Goal: Transaction & Acquisition: Purchase product/service

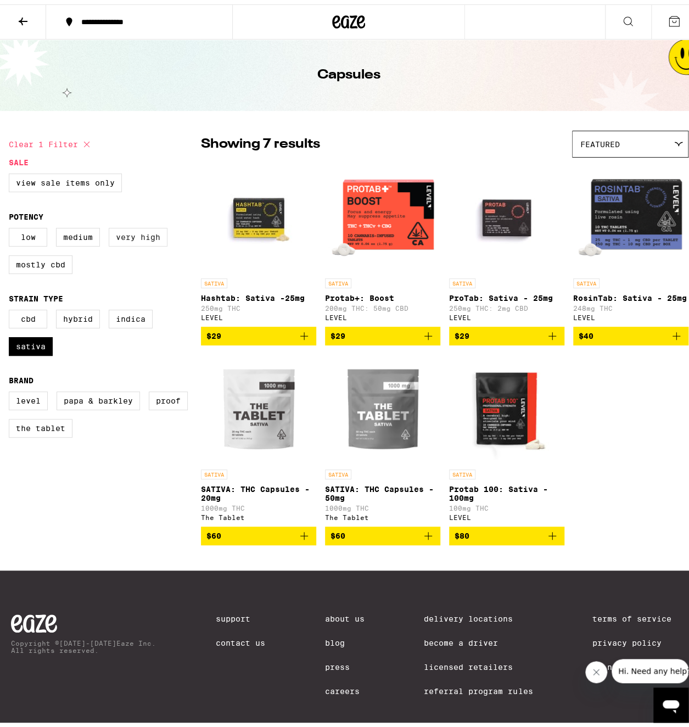
click at [138, 237] on label "Very High" at bounding box center [138, 233] width 59 height 19
click at [12, 226] on input "Very High" at bounding box center [11, 225] width 1 height 1
checkbox input "true"
click at [356, 12] on icon at bounding box center [348, 18] width 33 height 20
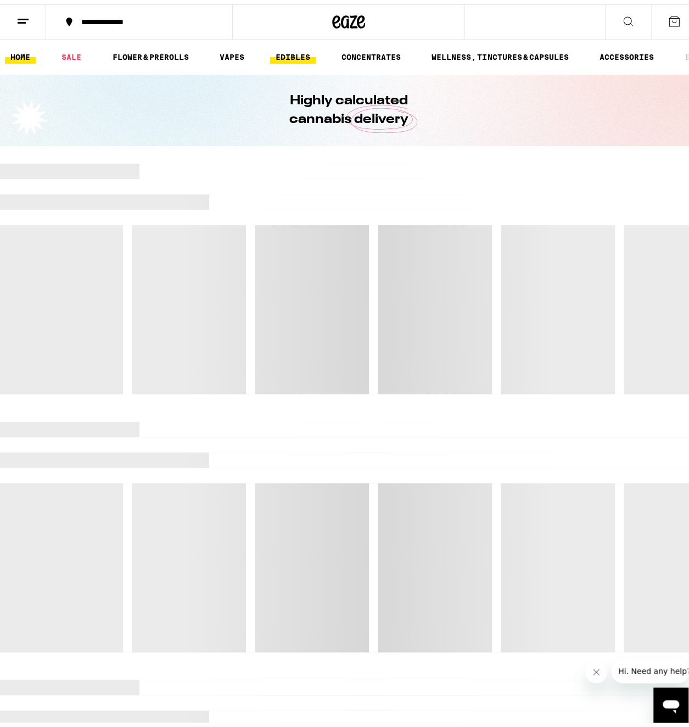
click at [298, 52] on link "EDIBLES" at bounding box center [293, 52] width 46 height 13
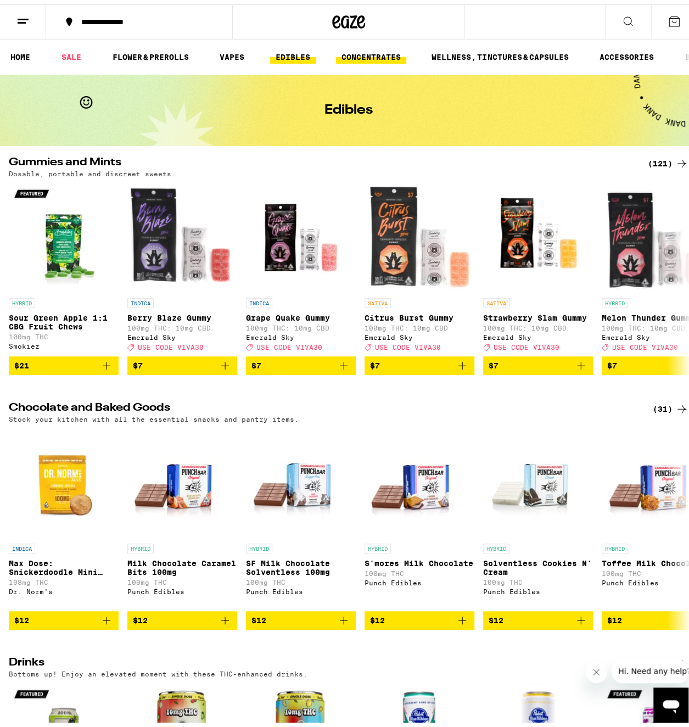
click at [358, 53] on link "CONCENTRATES" at bounding box center [371, 52] width 70 height 13
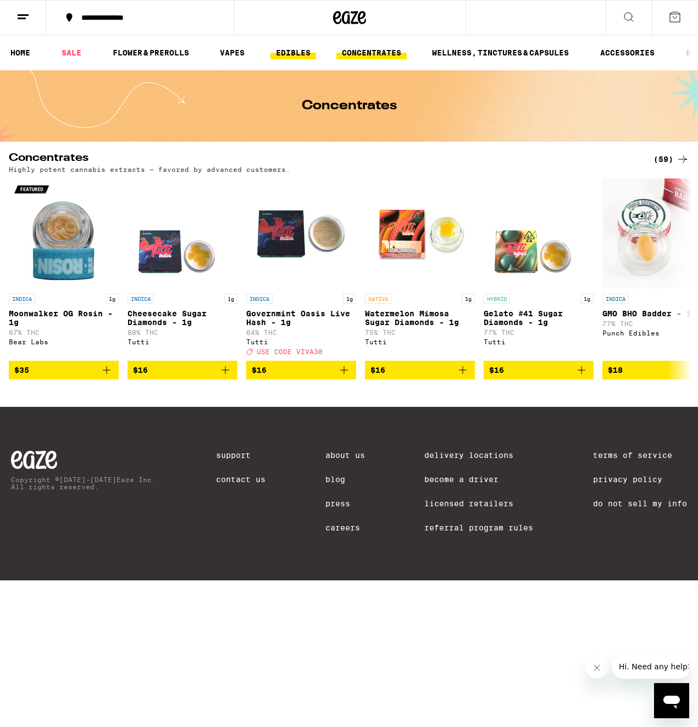
click at [292, 53] on link "EDIBLES" at bounding box center [293, 52] width 46 height 13
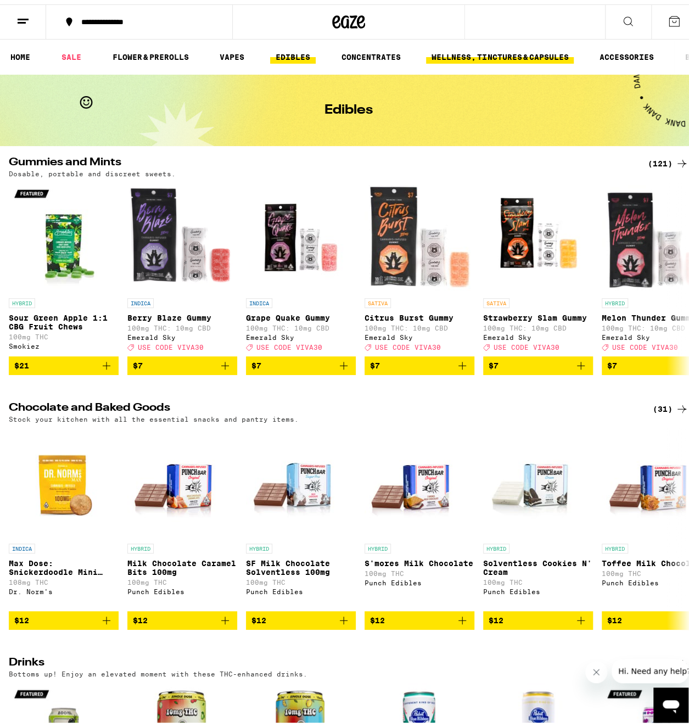
click at [490, 53] on link "WELLNESS, TINCTURES & CAPSULES" at bounding box center [500, 52] width 148 height 13
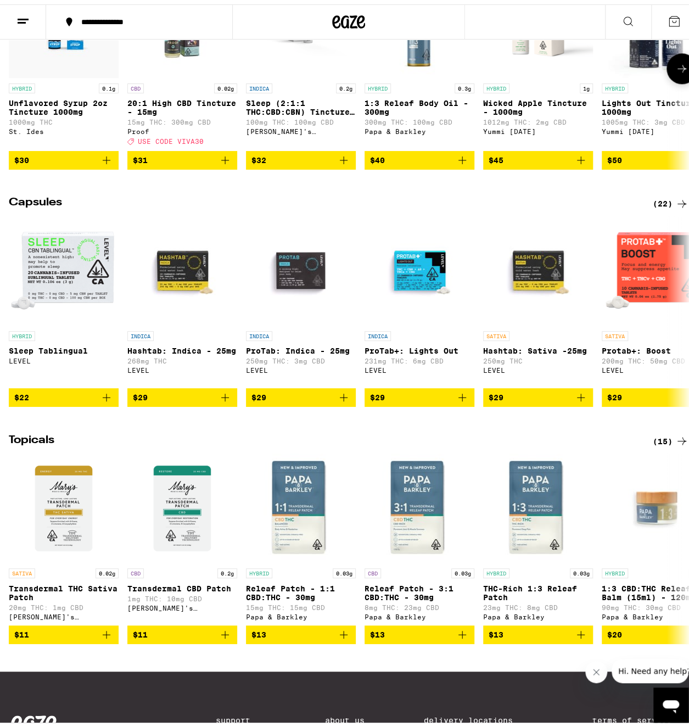
scroll to position [732, 0]
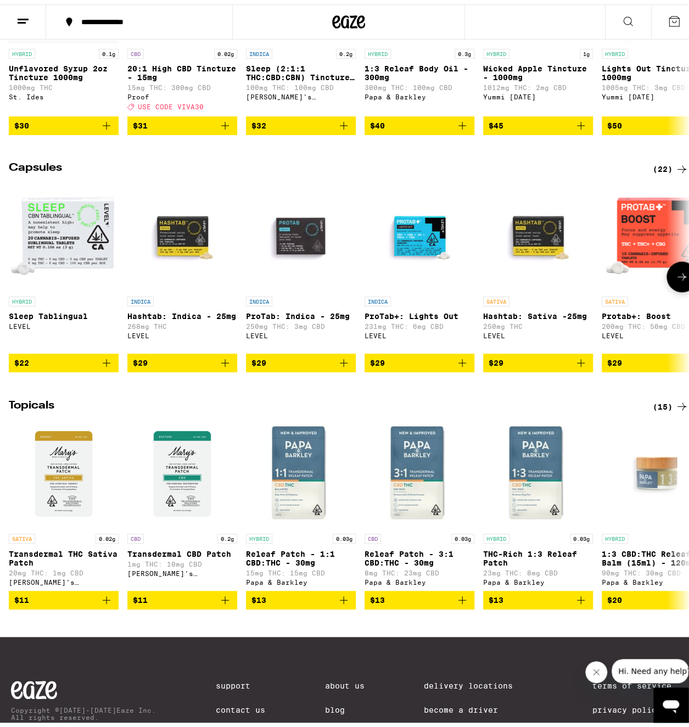
click at [678, 279] on icon at bounding box center [682, 272] width 13 height 13
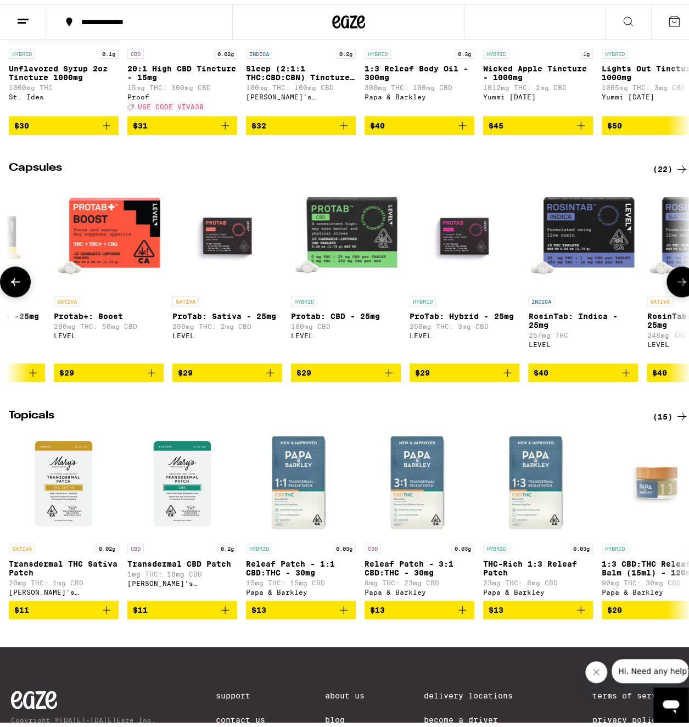
scroll to position [0, 552]
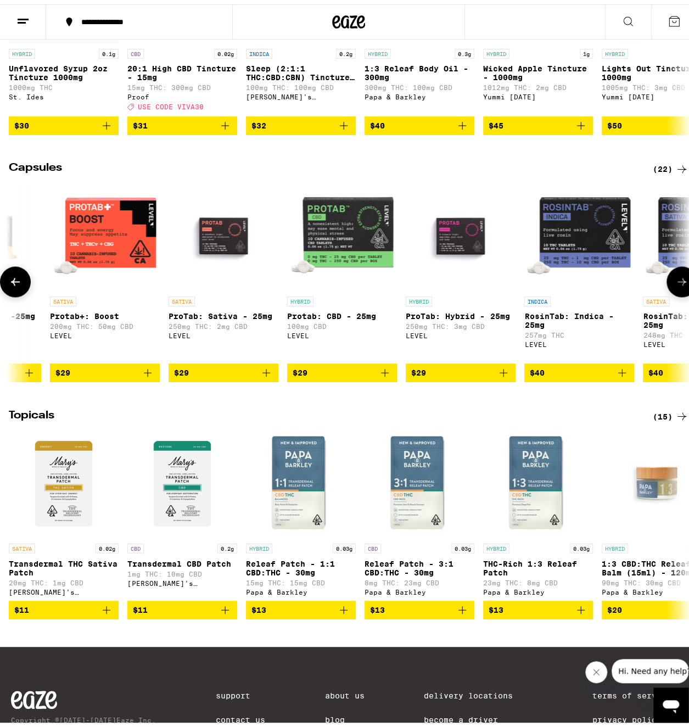
click at [676, 284] on icon at bounding box center [682, 277] width 13 height 13
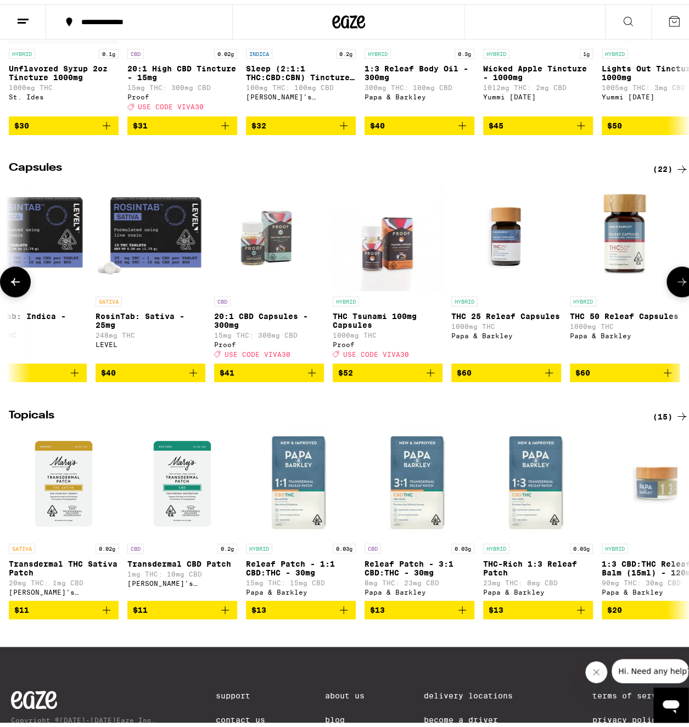
scroll to position [0, 1104]
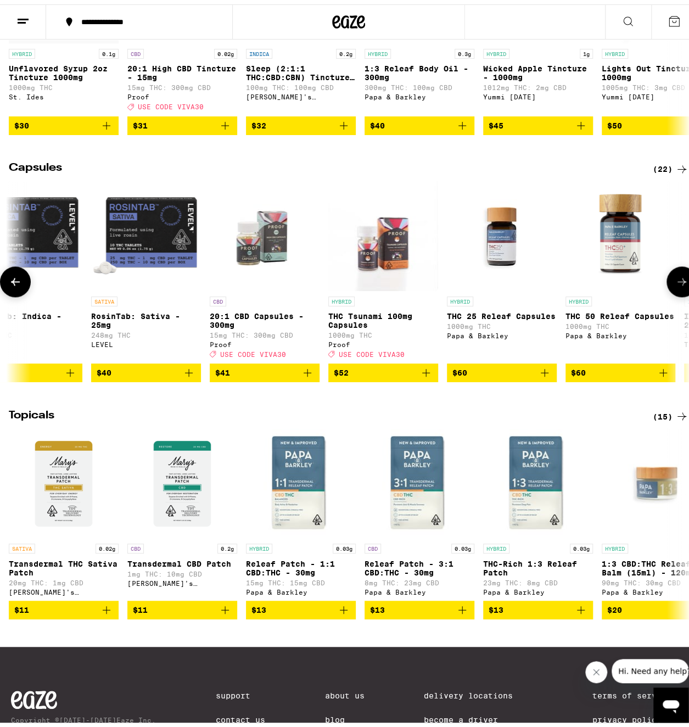
click at [679, 284] on icon at bounding box center [682, 277] width 13 height 13
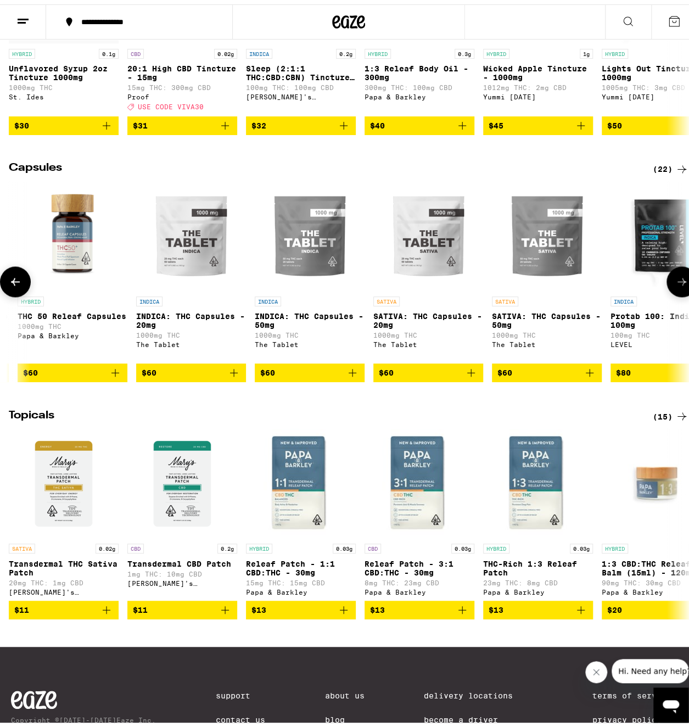
scroll to position [0, 1657]
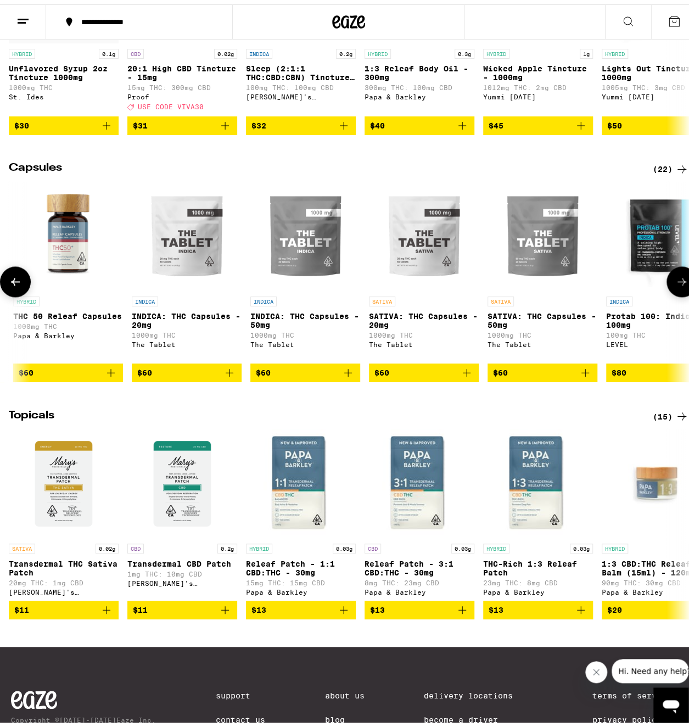
click at [679, 284] on icon at bounding box center [682, 277] width 13 height 13
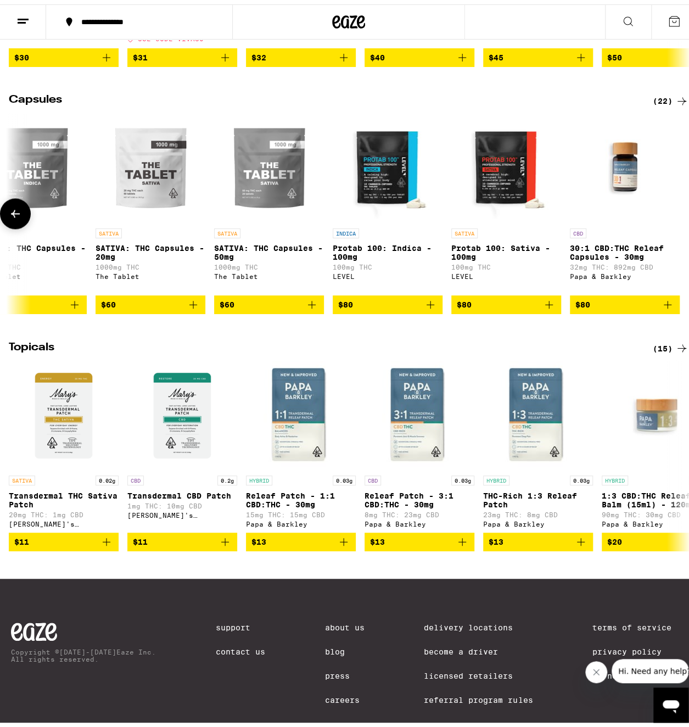
scroll to position [866, 0]
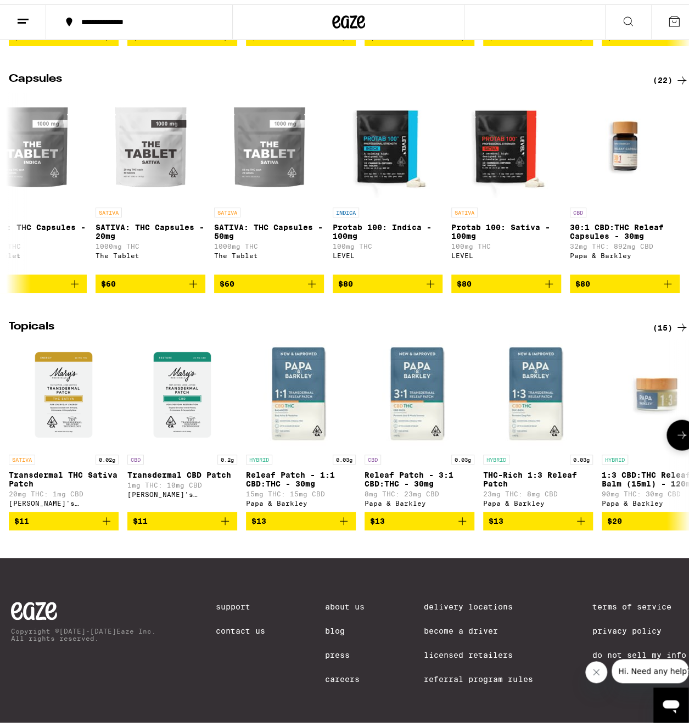
click at [676, 424] on icon at bounding box center [682, 430] width 13 height 13
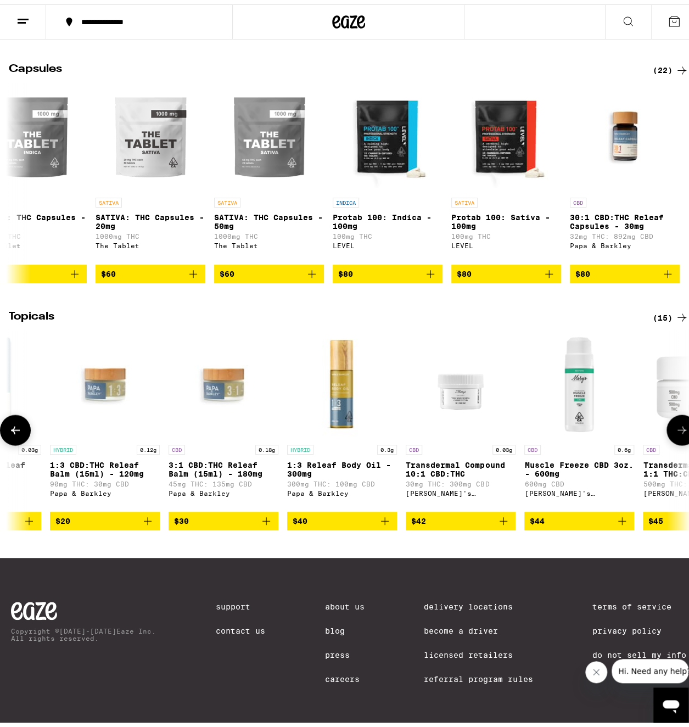
click at [676, 424] on icon at bounding box center [682, 425] width 13 height 13
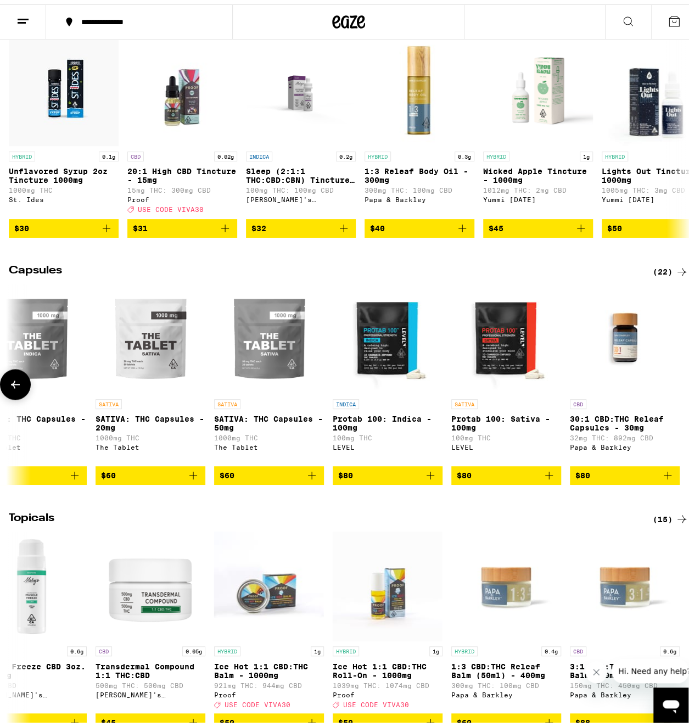
scroll to position [511, 0]
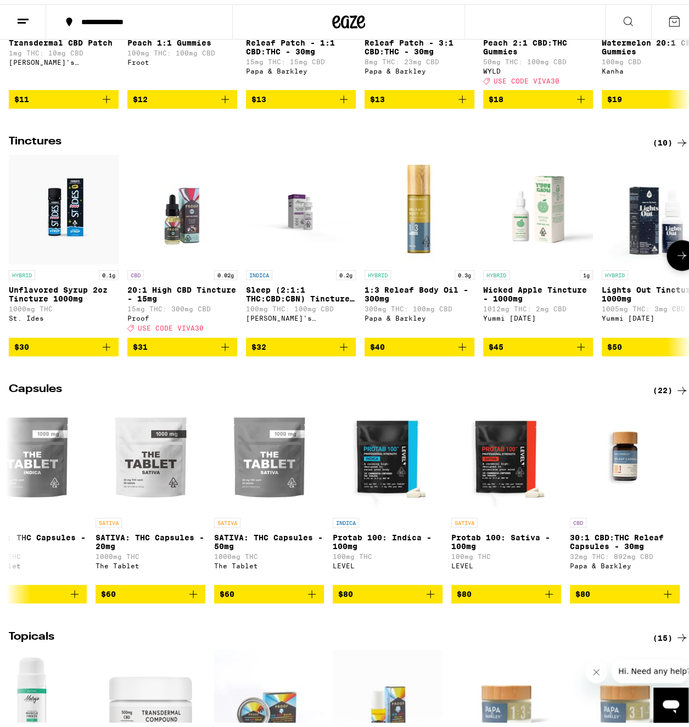
click at [680, 258] on icon at bounding box center [682, 250] width 13 height 13
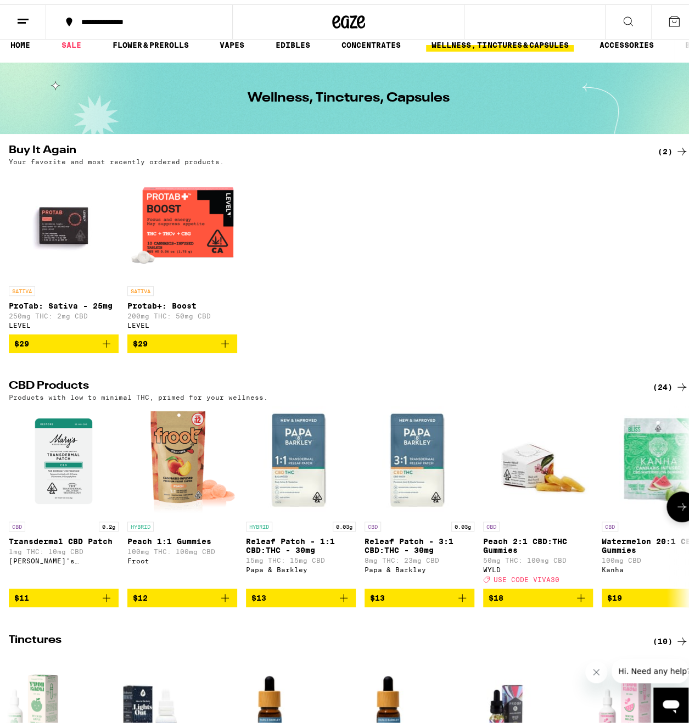
scroll to position [0, 0]
